Goal: Check status

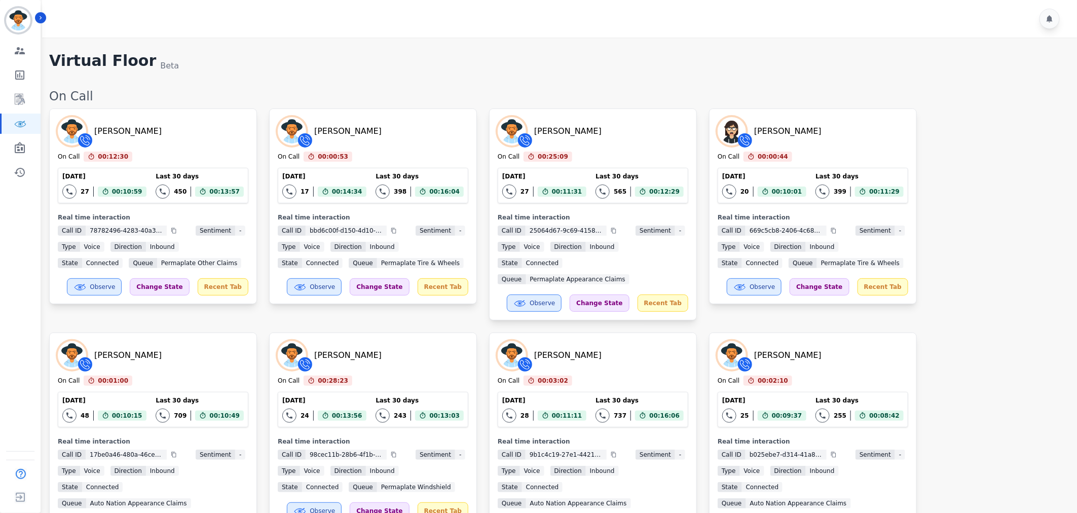
click at [1037, 285] on div "[PERSON_NAME] On Call 00:12:30 Current State: On Call [DATE] 27 Total interacti…" at bounding box center [558, 430] width 1018 height 644
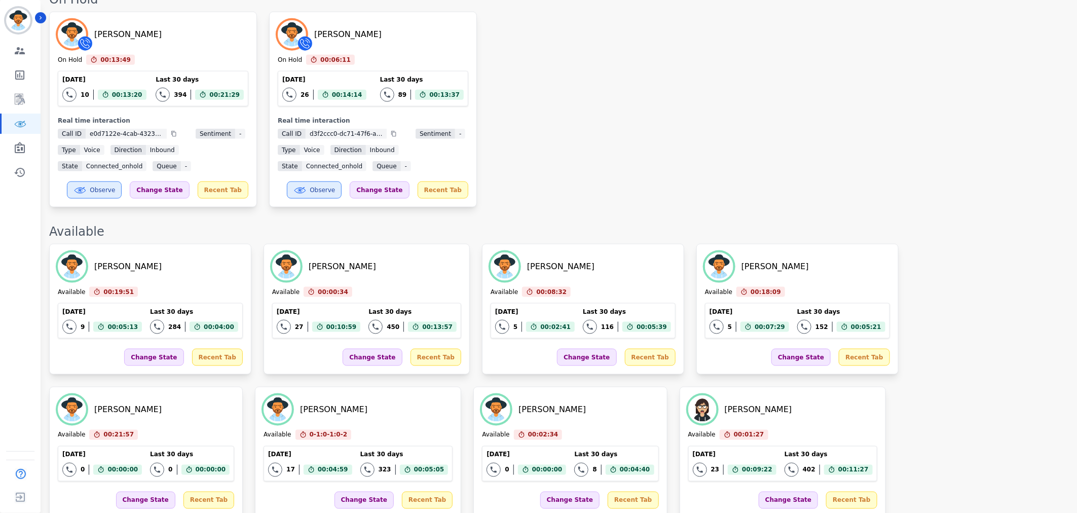
scroll to position [563, 0]
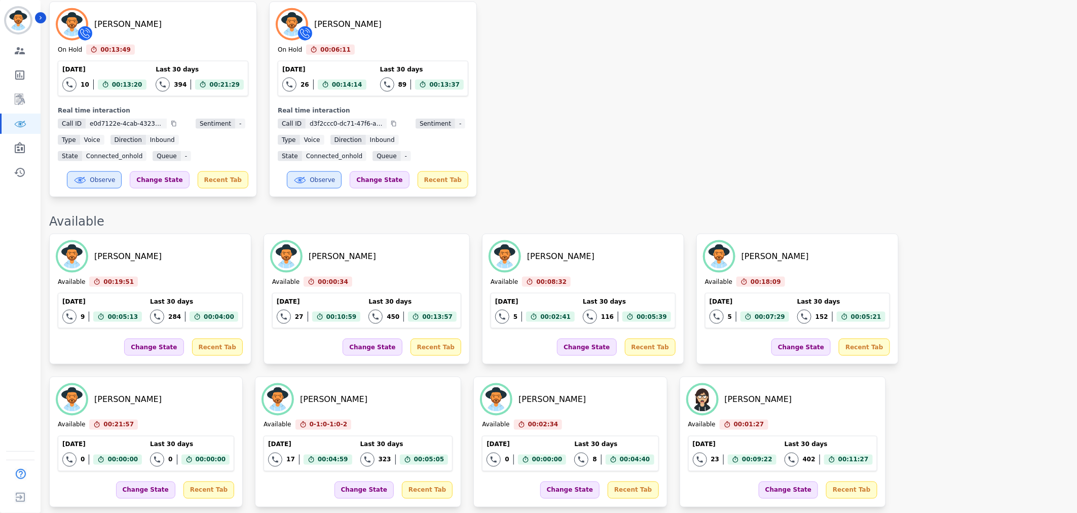
click at [987, 178] on div "[PERSON_NAME] On Hold 00:13:49 Current State: On Hold [DATE] 10 Total interacti…" at bounding box center [558, 100] width 1018 height 196
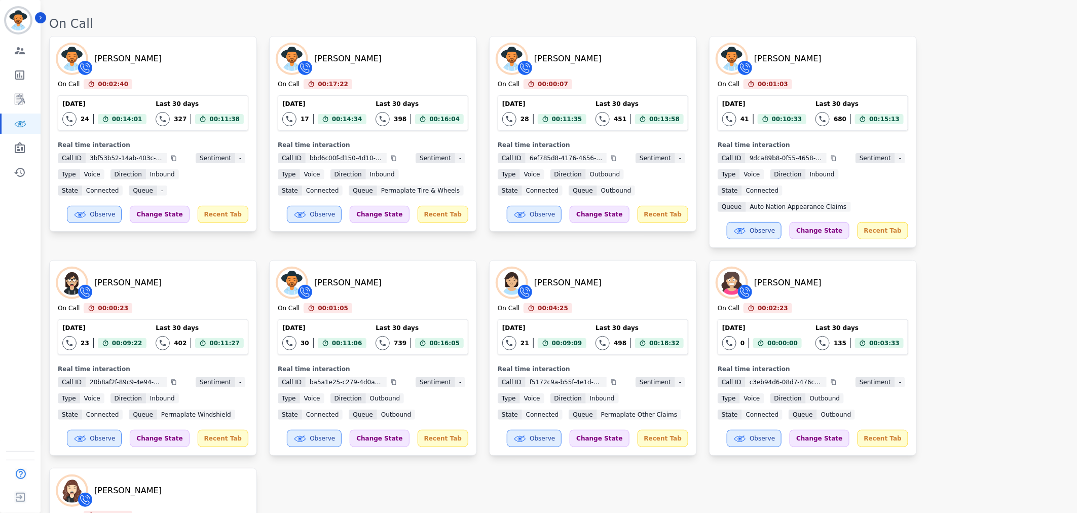
scroll to position [0, 0]
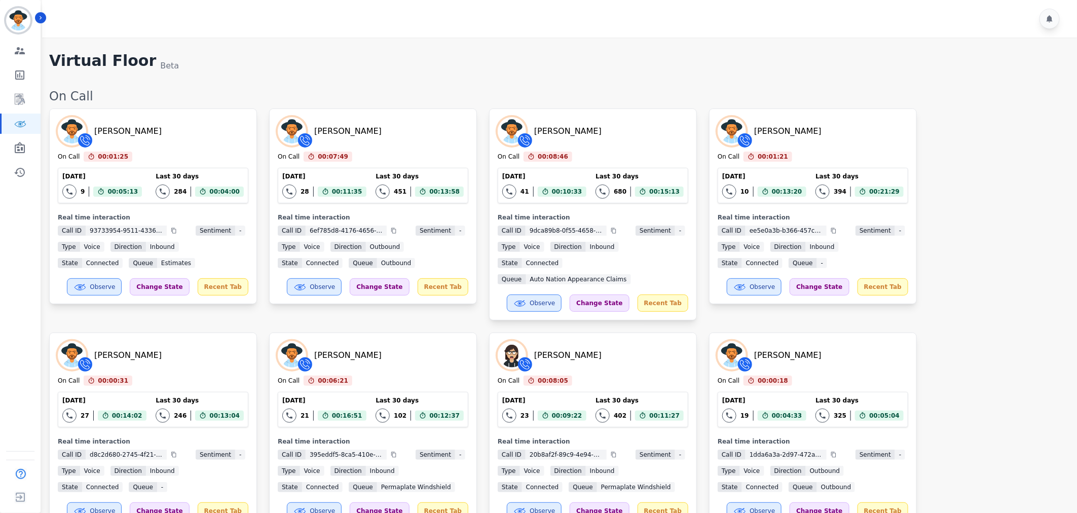
drag, startPoint x: 1002, startPoint y: 263, endPoint x: 997, endPoint y: 264, distance: 5.3
click at [997, 264] on div "Matt Bryner On Call 00:02:28 Current State: On Call Today 9 Total interactions …" at bounding box center [558, 422] width 1018 height 628
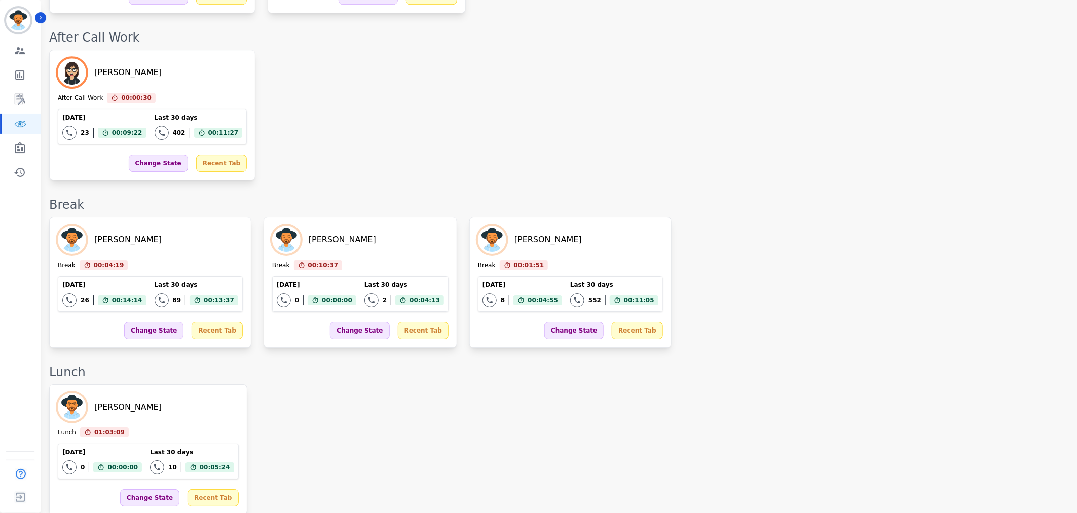
scroll to position [1936, 0]
